Goal: Find specific page/section

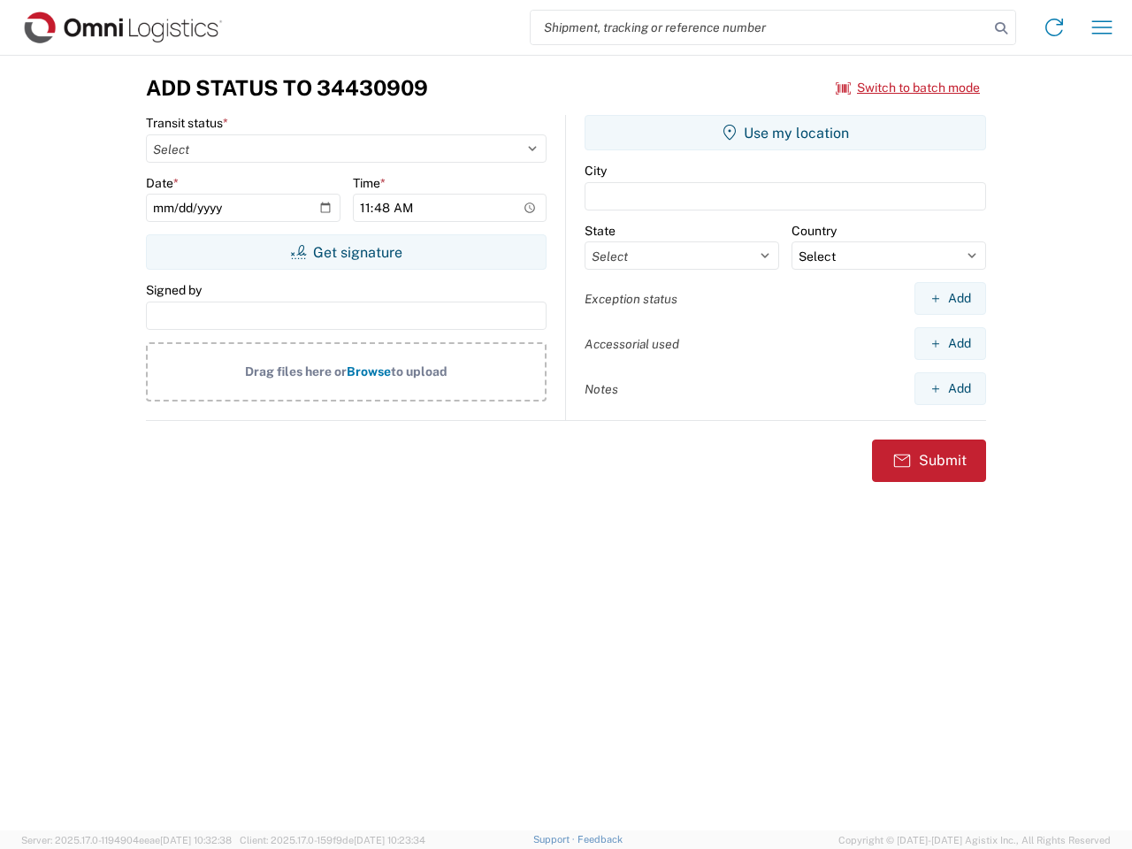
click at [760, 27] on input "search" at bounding box center [760, 28] width 458 height 34
click at [1001, 28] on icon at bounding box center [1001, 28] width 25 height 25
click at [1054, 27] on icon at bounding box center [1054, 27] width 28 height 28
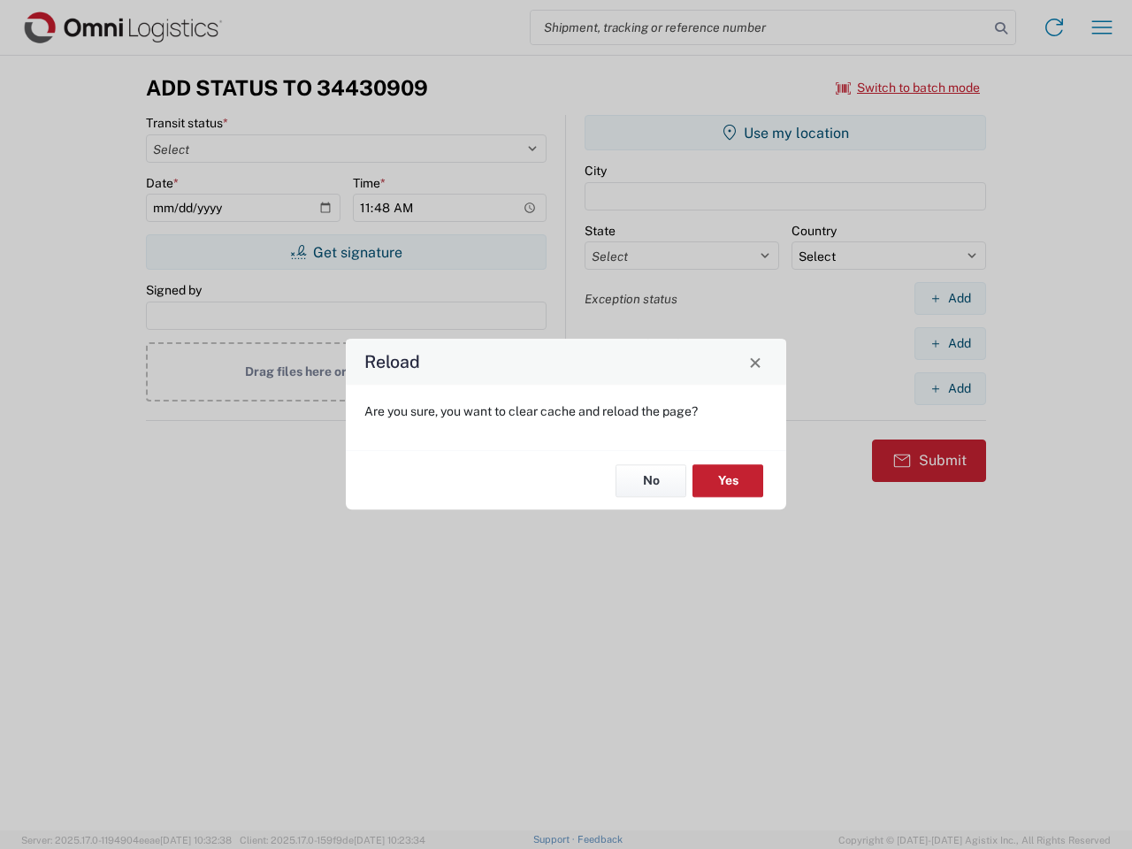
click at [908, 88] on div "Reload Are you sure, you want to clear cache and reload the page? No Yes" at bounding box center [566, 424] width 1132 height 849
click at [346, 252] on div "Reload Are you sure, you want to clear cache and reload the page? No Yes" at bounding box center [566, 424] width 1132 height 849
click at [785, 133] on div "Reload Are you sure, you want to clear cache and reload the page? No Yes" at bounding box center [566, 424] width 1132 height 849
click at [950, 298] on div "Reload Are you sure, you want to clear cache and reload the page? No Yes" at bounding box center [566, 424] width 1132 height 849
click at [950, 343] on div "Reload Are you sure, you want to clear cache and reload the page? No Yes" at bounding box center [566, 424] width 1132 height 849
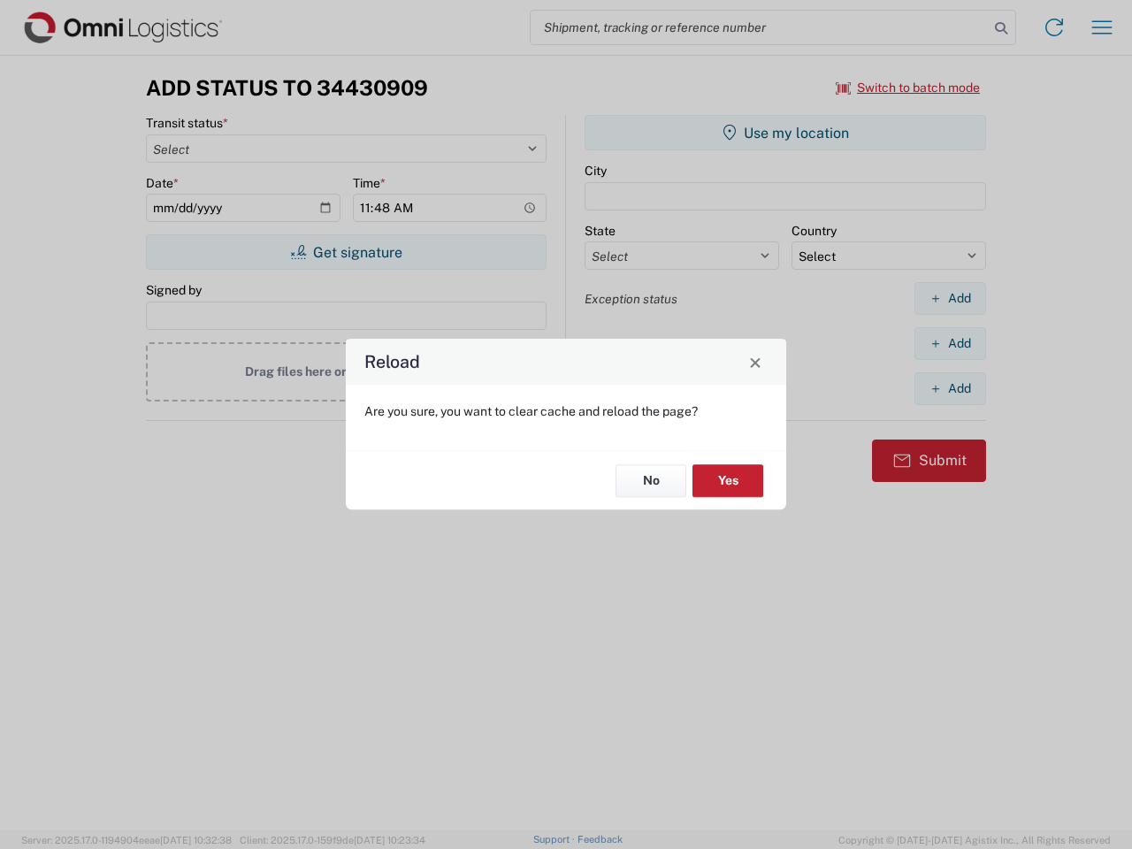
click at [950, 388] on div "Reload Are you sure, you want to clear cache and reload the page? No Yes" at bounding box center [566, 424] width 1132 height 849
